Goal: Information Seeking & Learning: Learn about a topic

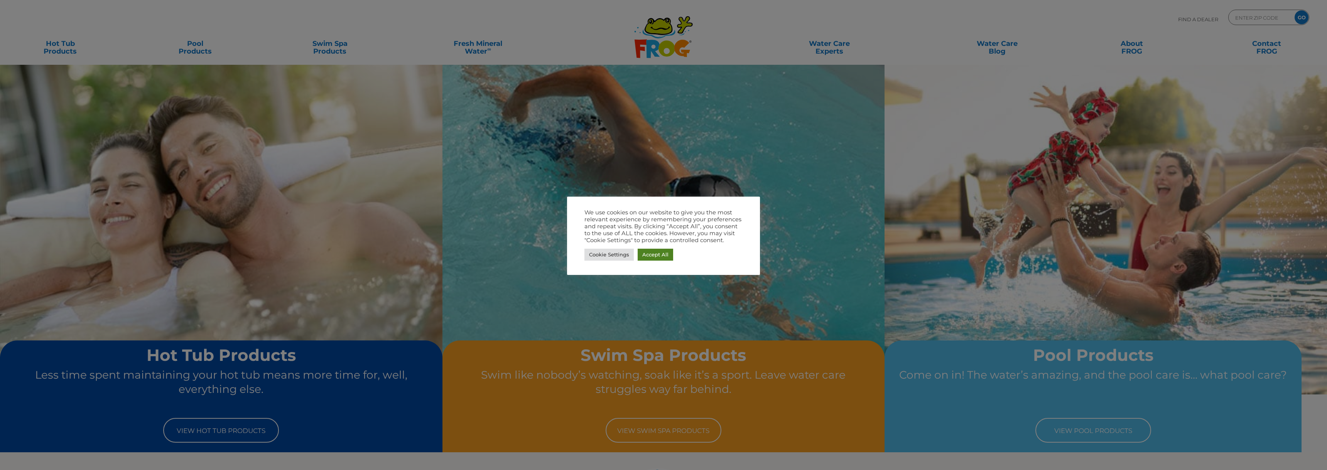
click at [641, 252] on link "Accept All" at bounding box center [654, 255] width 35 height 12
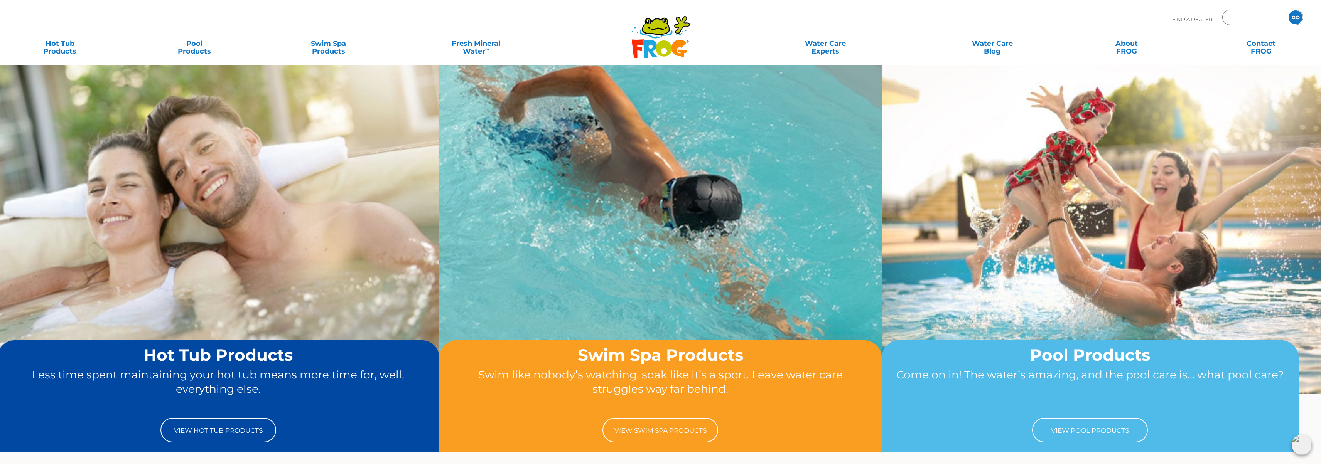
click at [1247, 20] on input "Zip Code Form" at bounding box center [1254, 17] width 52 height 11
type input "93277"
click at [1301, 19] on input "GO" at bounding box center [1295, 17] width 14 height 14
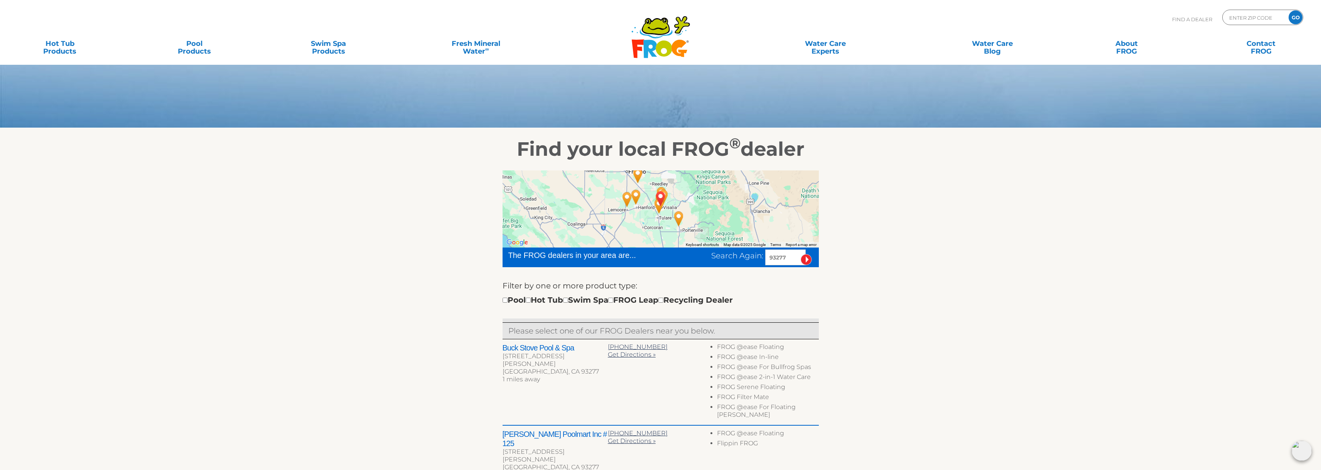
scroll to position [39, 0]
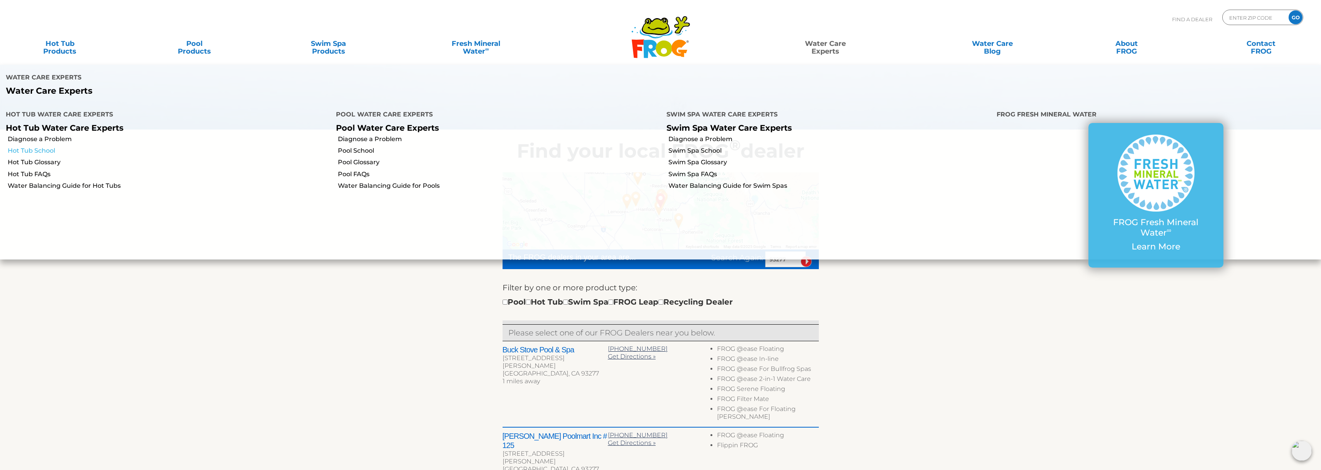
click at [40, 147] on link "Hot Tub School" at bounding box center [169, 151] width 322 height 8
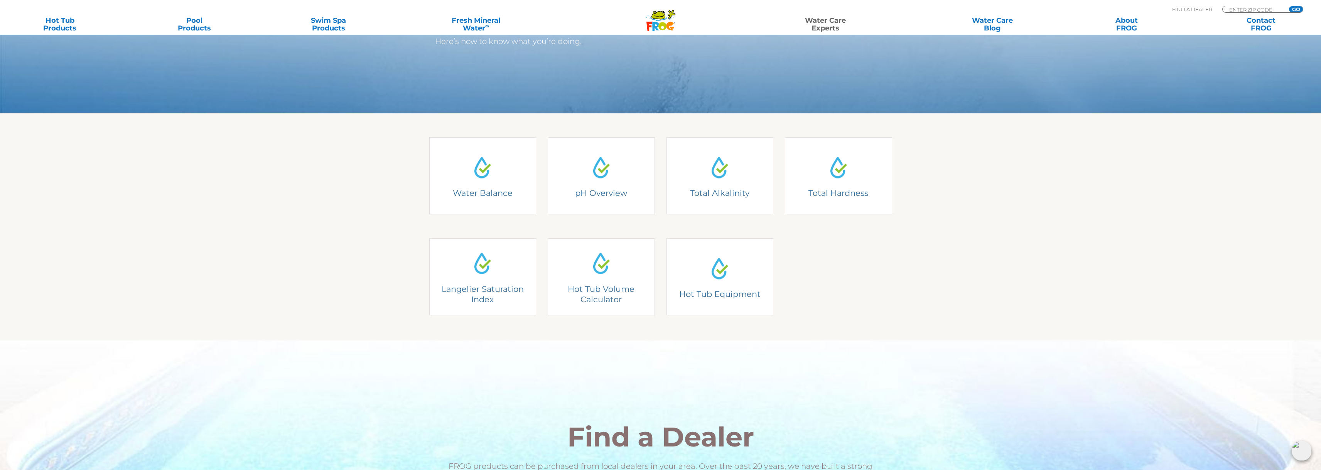
scroll to position [154, 0]
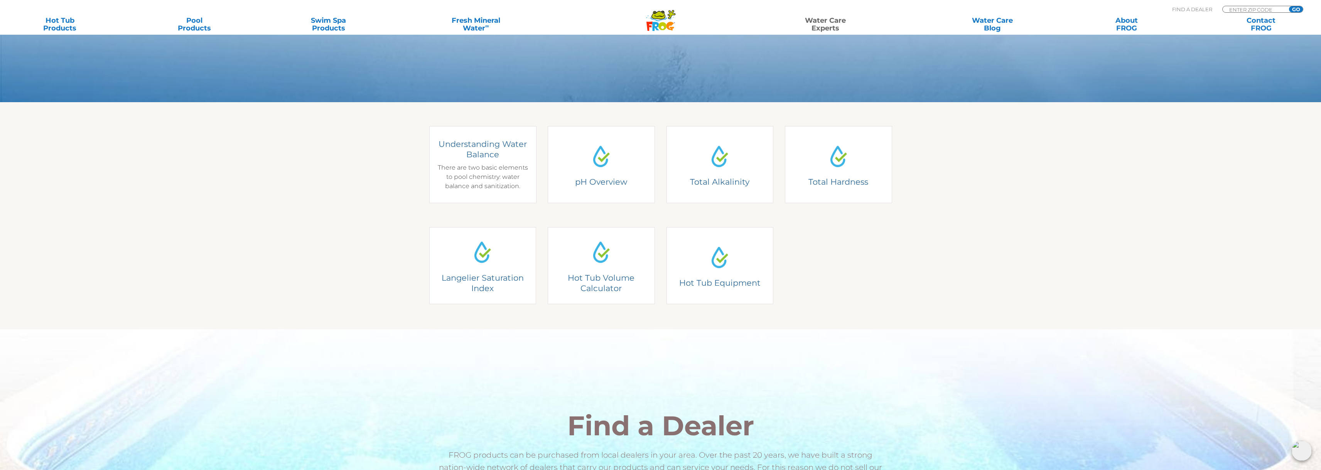
click at [502, 173] on div "Understanding Water Balance There are two basic elements to pool chemistry: wat…" at bounding box center [483, 165] width 96 height 52
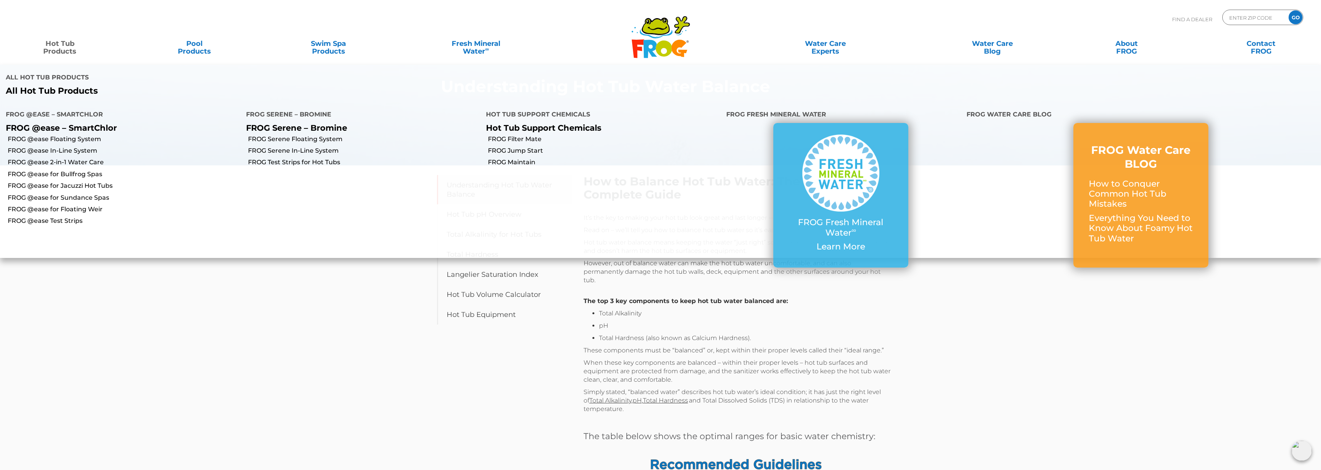
click at [47, 41] on link "Hot Tub Products" at bounding box center [60, 43] width 105 height 15
